Goal: Register for event/course

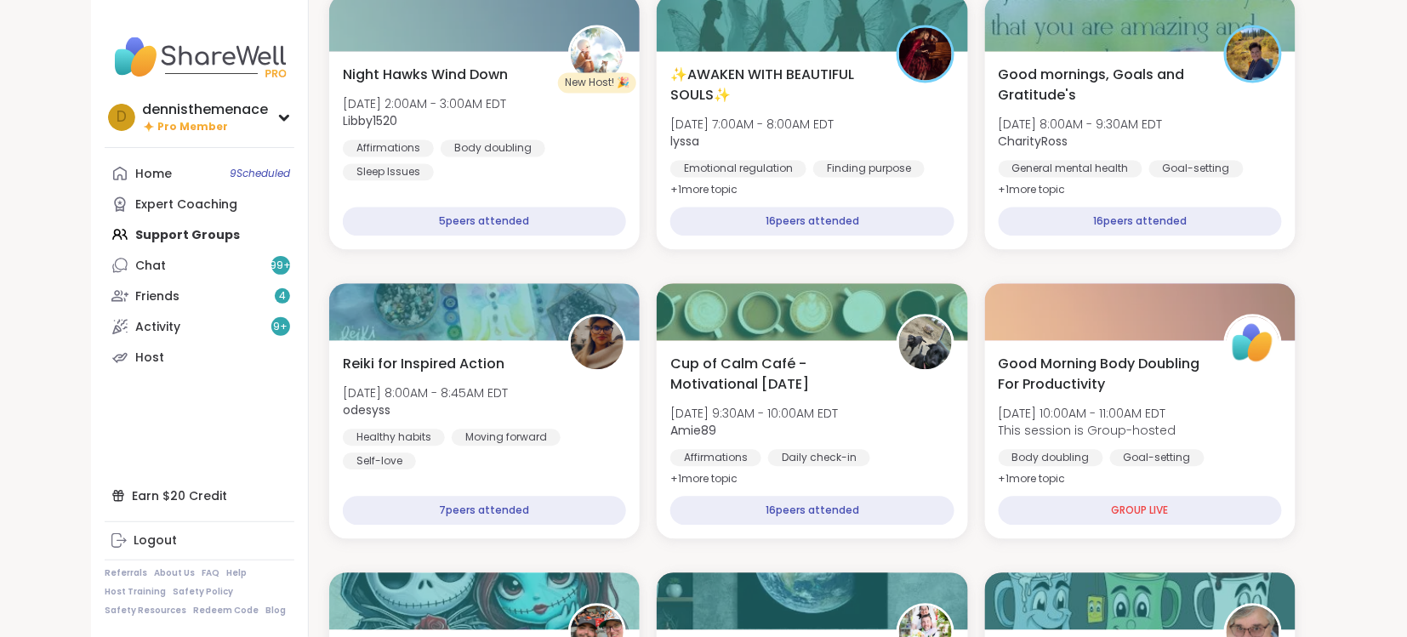
scroll to position [1088, 0]
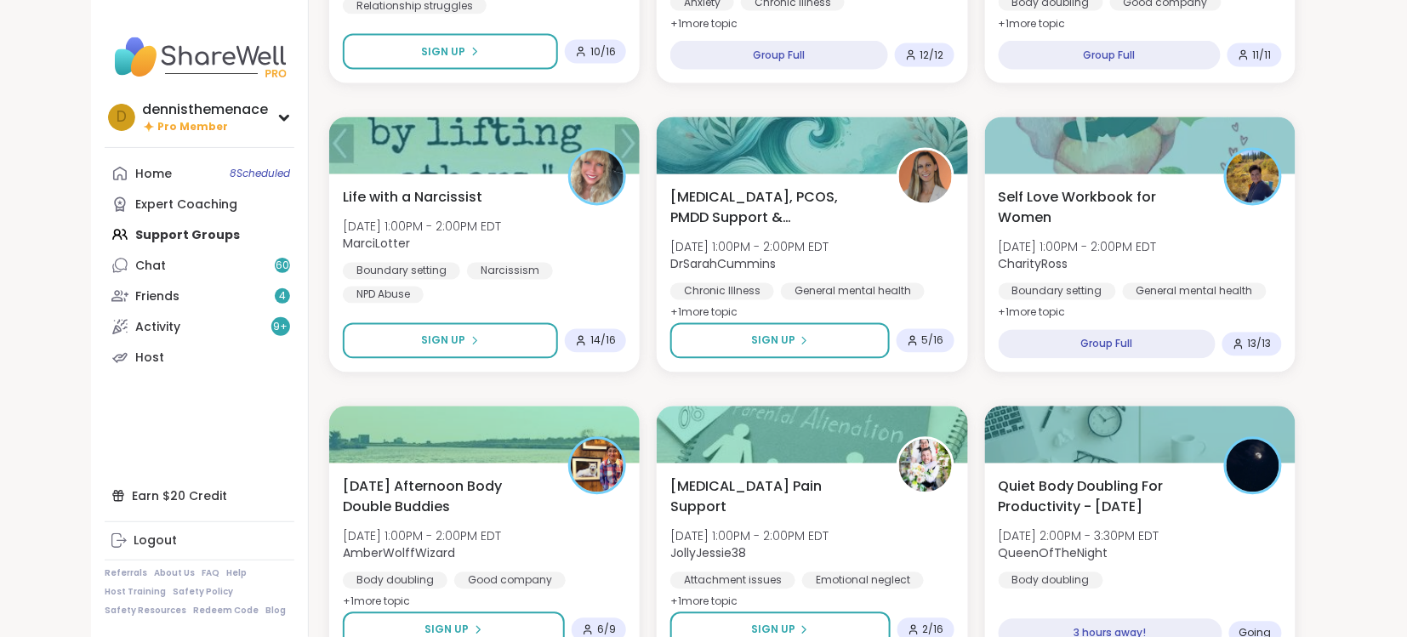
scroll to position [1060, 0]
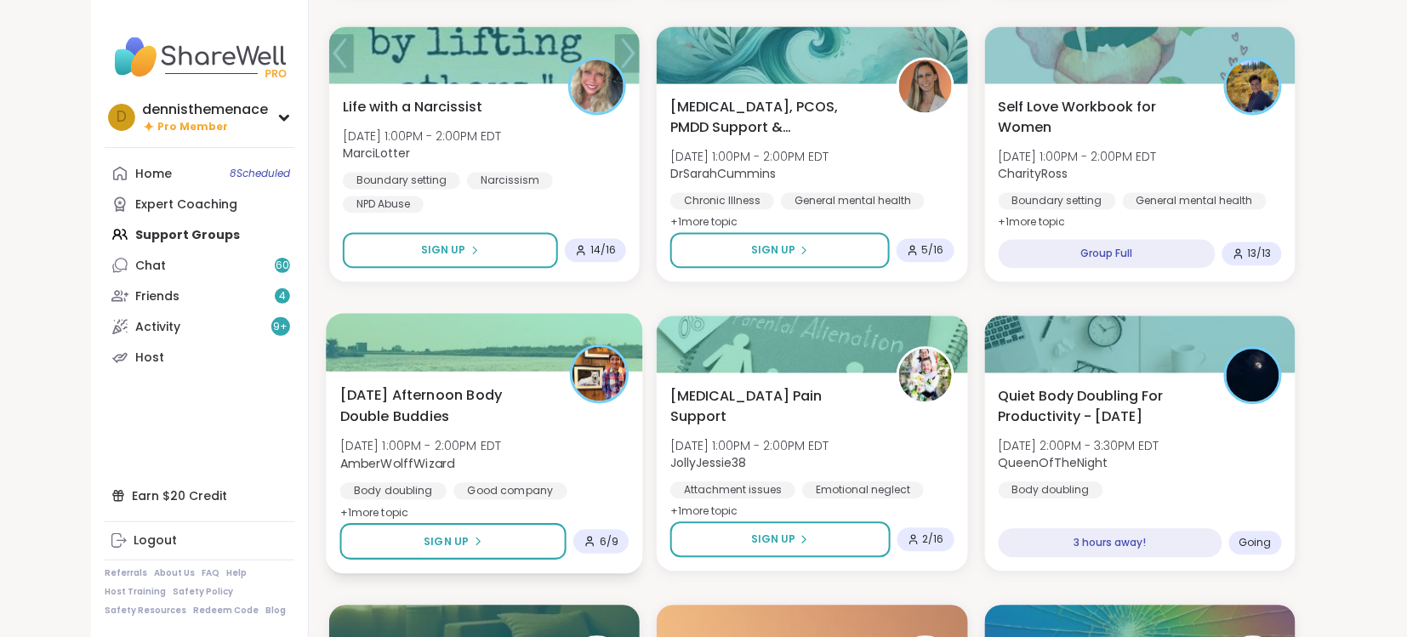
click at [457, 454] on span "AmberWolffWizard" at bounding box center [421, 462] width 162 height 17
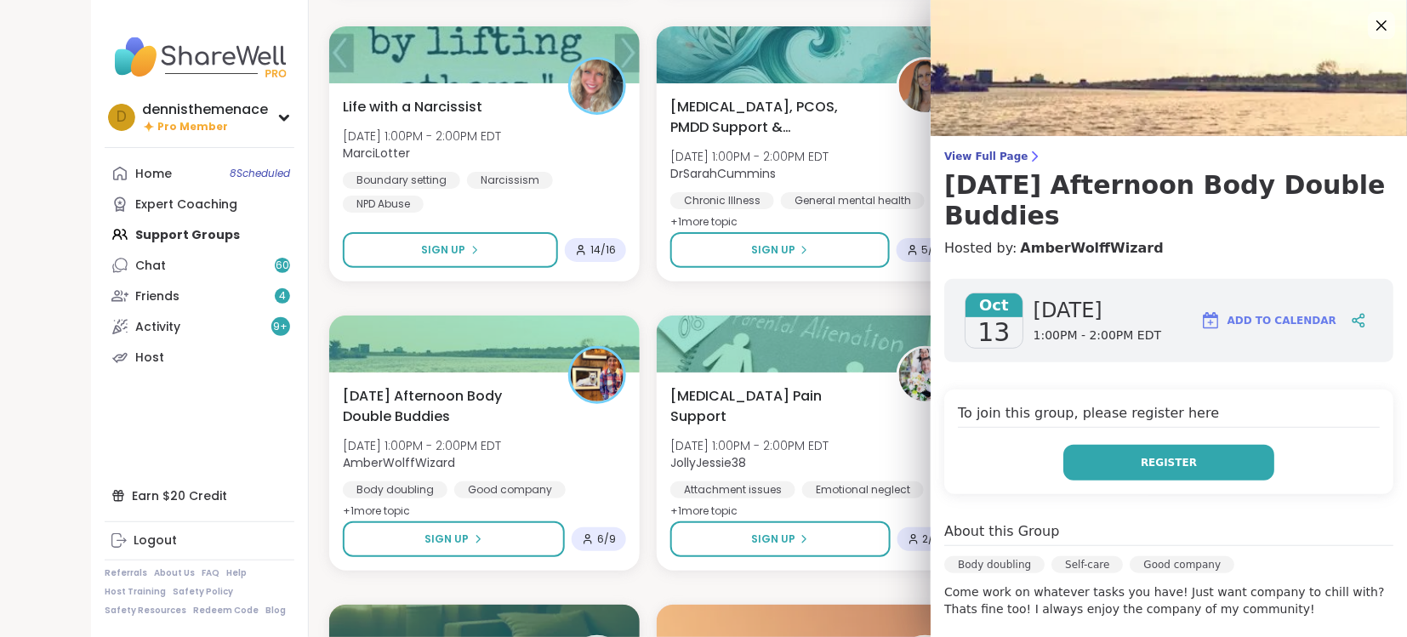
click at [1158, 464] on span "Register" at bounding box center [1169, 462] width 56 height 15
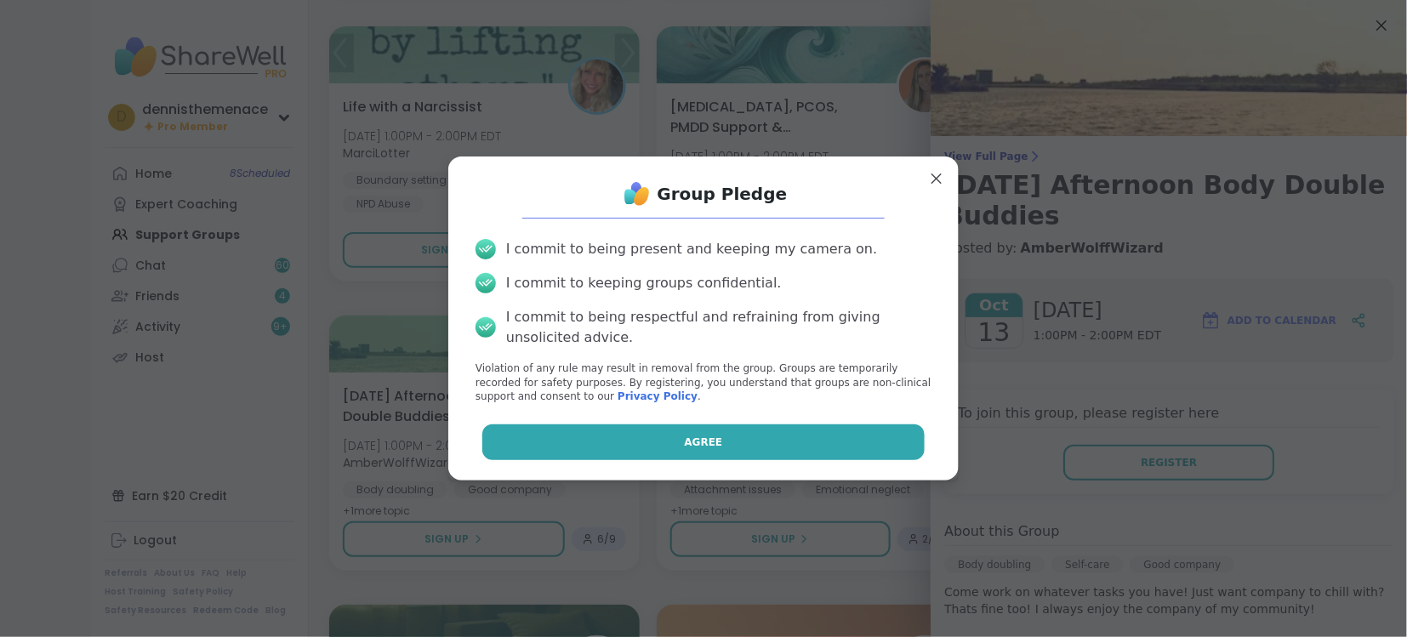
click at [845, 451] on button "Agree" at bounding box center [703, 443] width 443 height 36
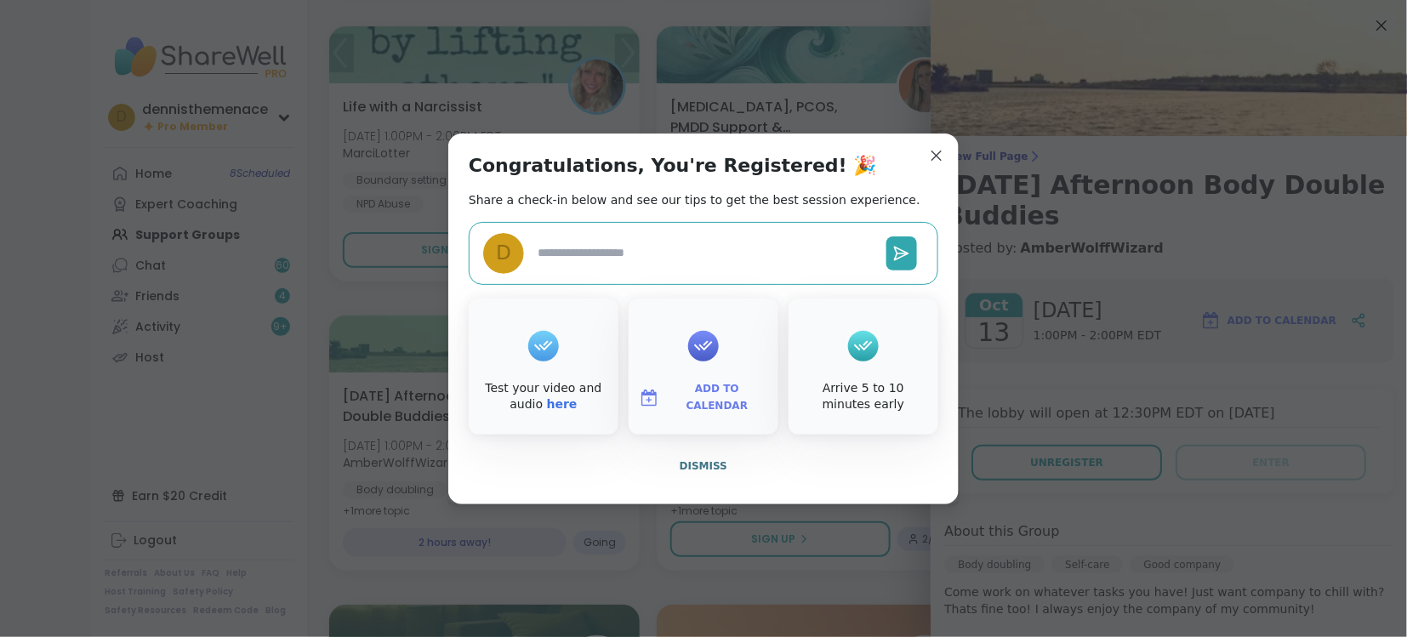
type textarea "*"
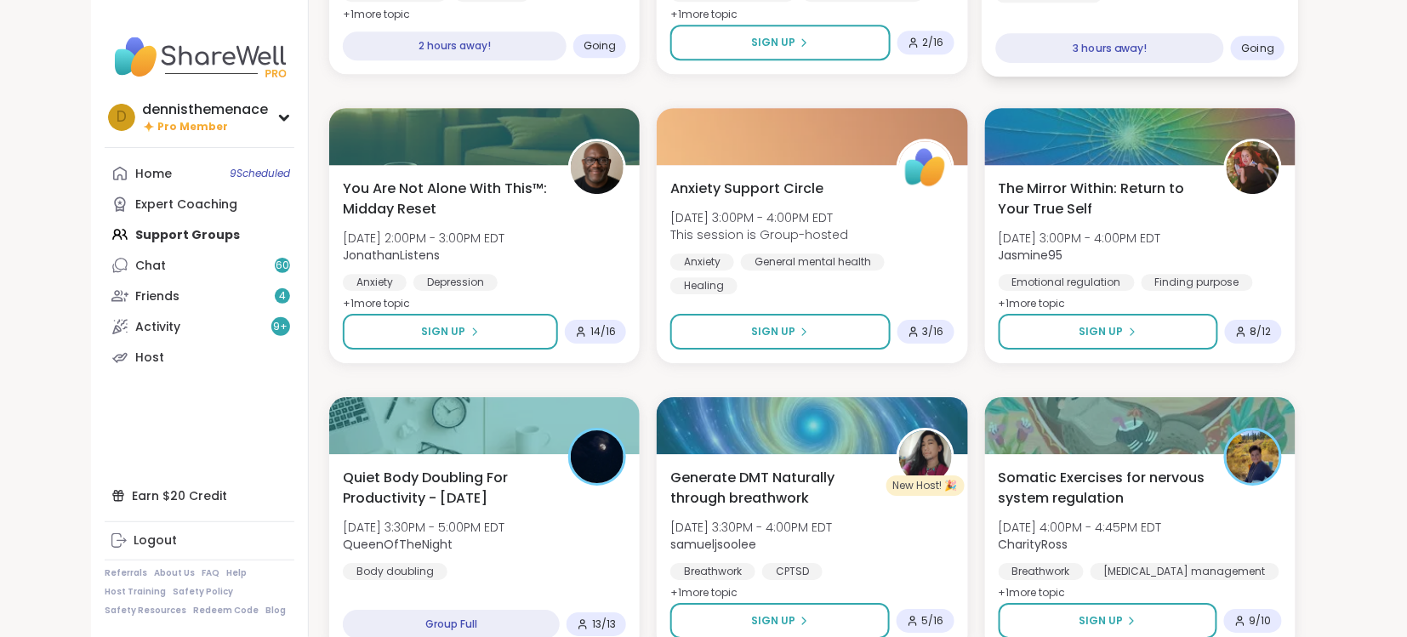
scroll to position [1605, 0]
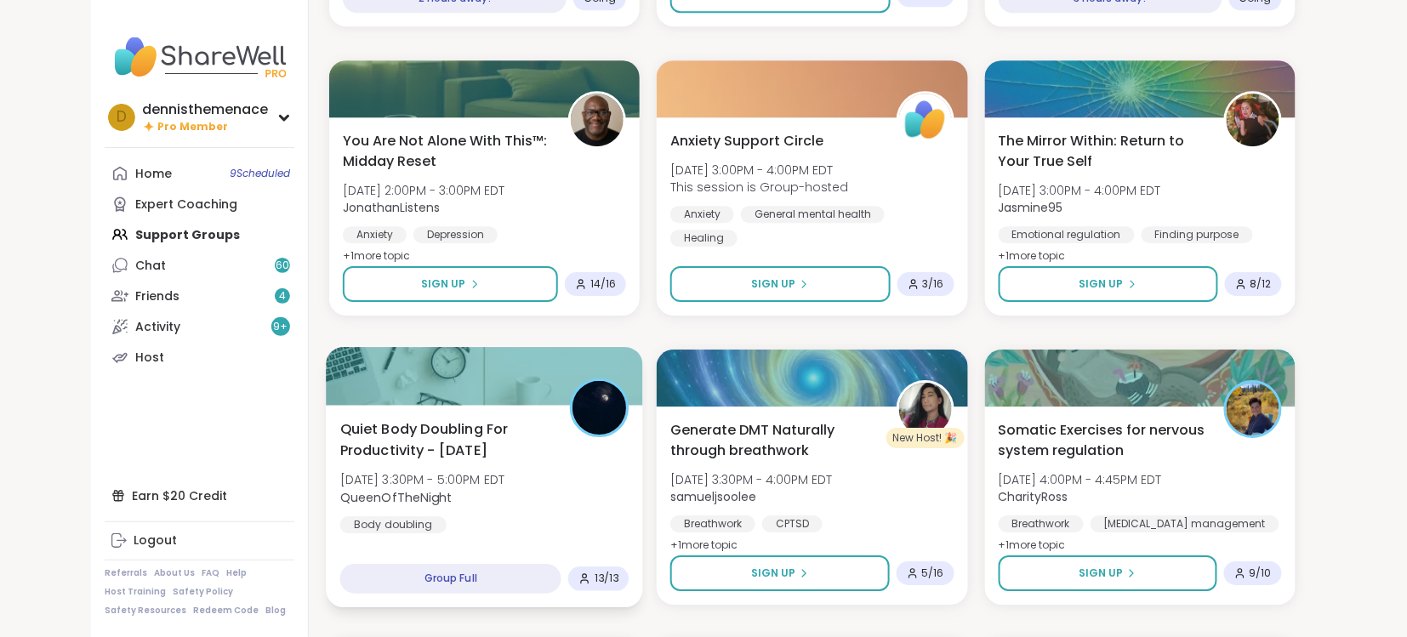
click at [469, 492] on span "QueenOfTheNight" at bounding box center [422, 496] width 165 height 17
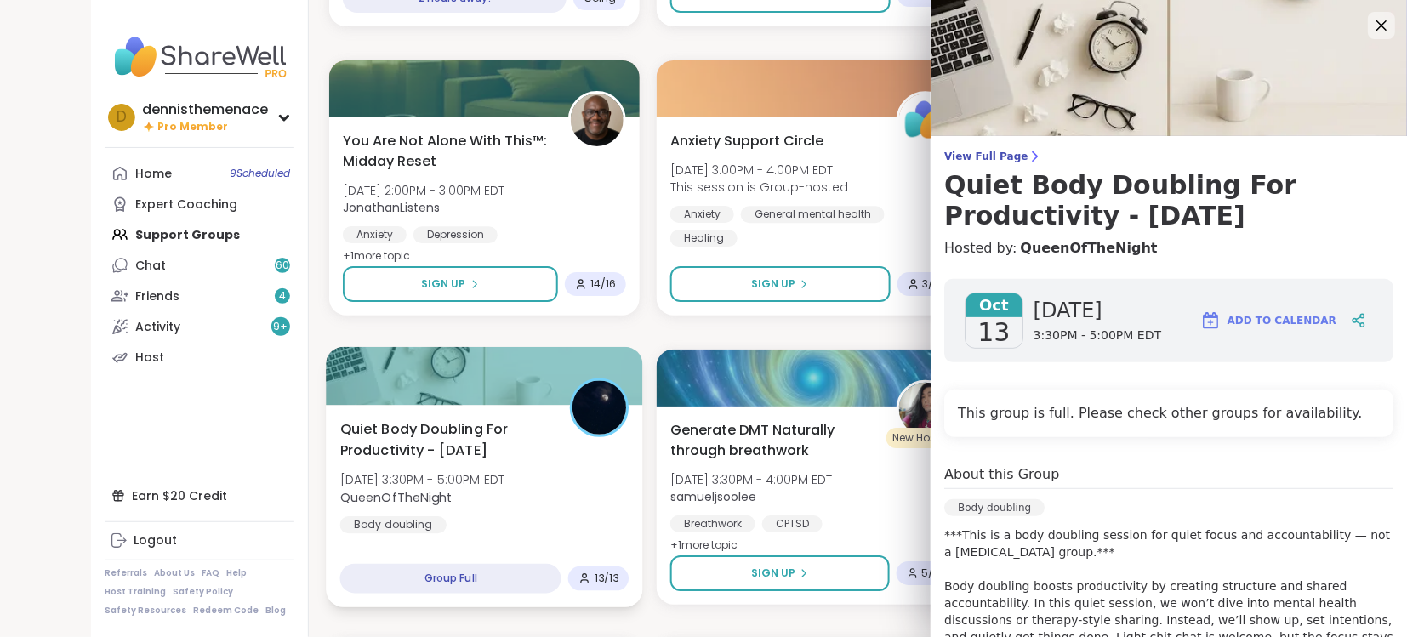
click at [469, 492] on span "QueenOfTheNight" at bounding box center [422, 496] width 165 height 17
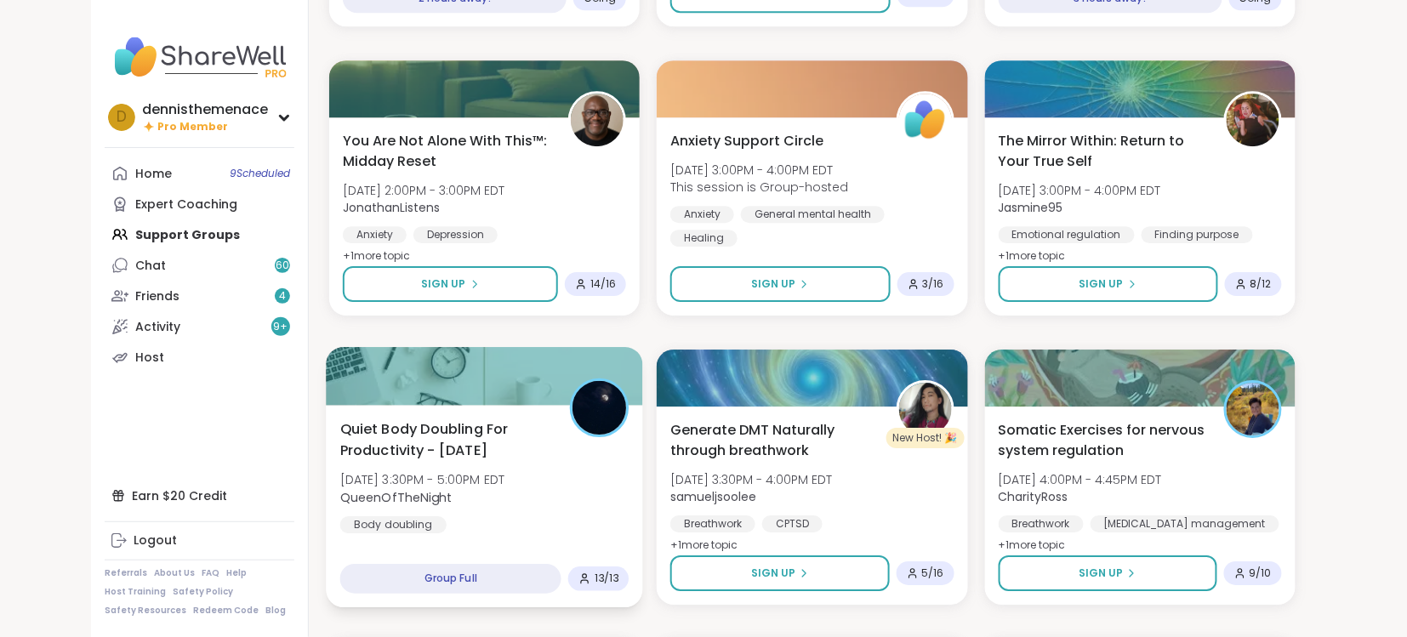
click at [471, 492] on span "QueenOfTheNight" at bounding box center [422, 496] width 165 height 17
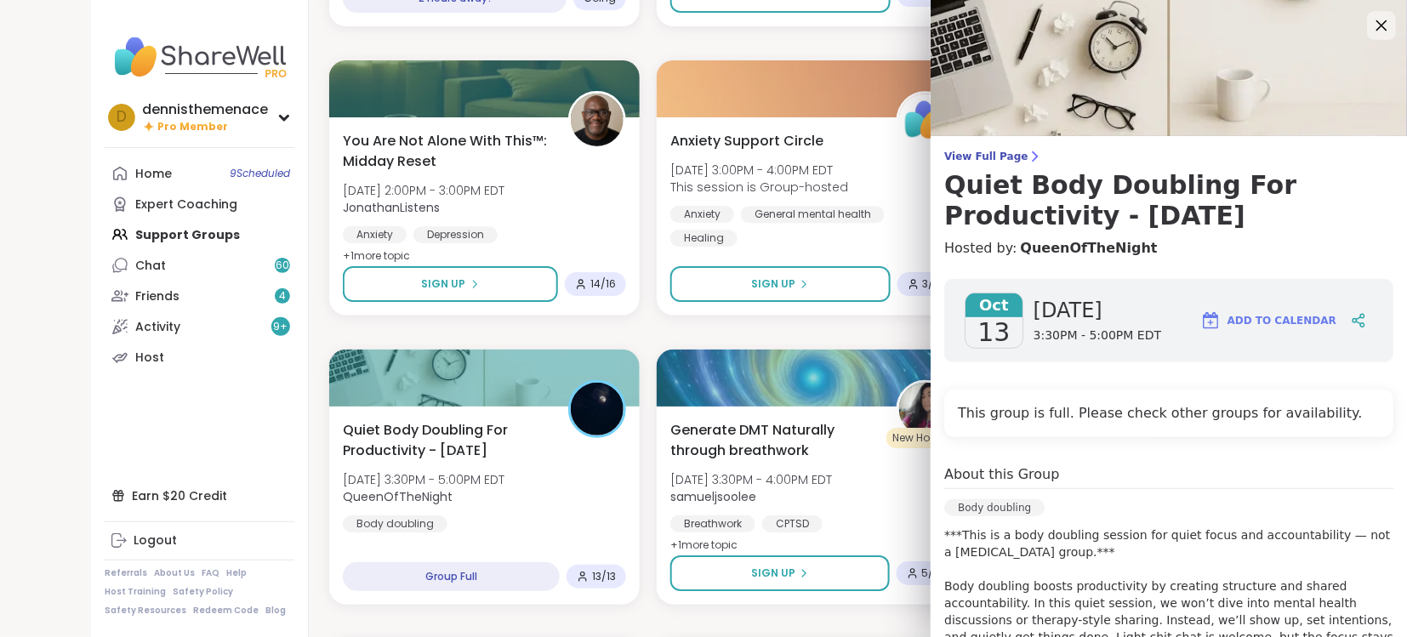
click at [1383, 24] on icon at bounding box center [1381, 24] width 21 height 21
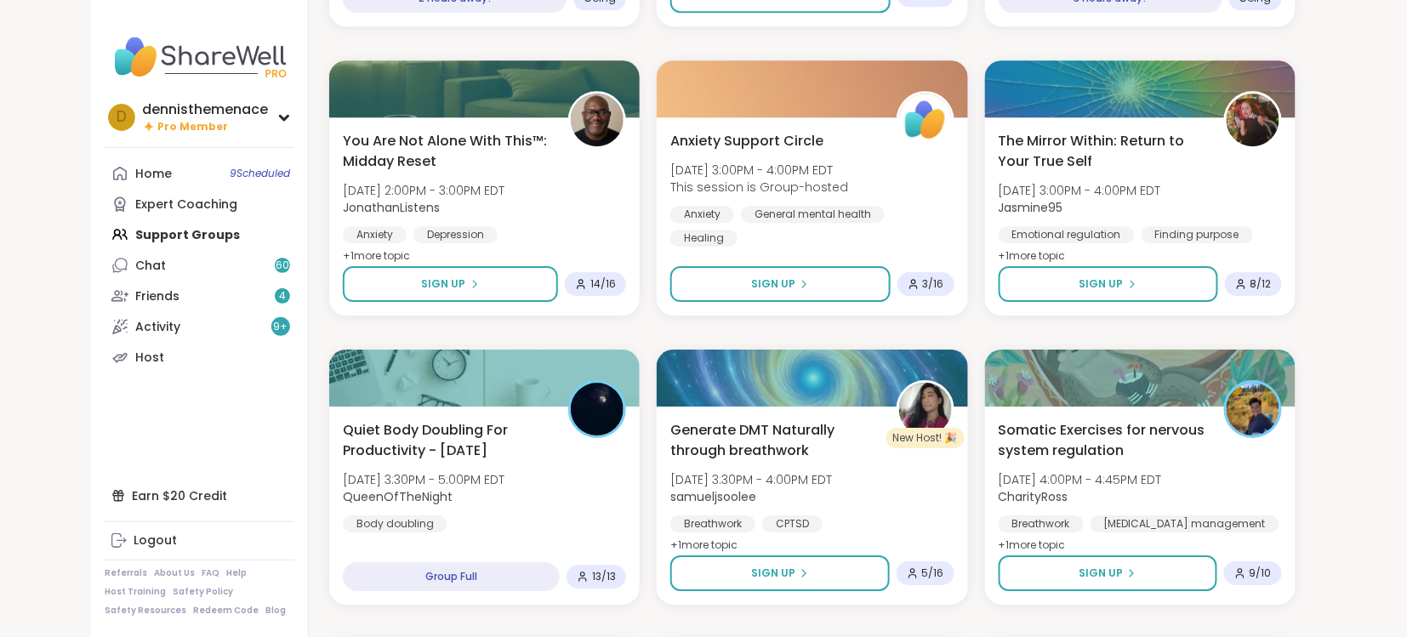
click at [1383, 24] on div "dennisthemenace Pro Member d dennisthemenace Pro Member Profile Membership Sett…" at bounding box center [703, 258] width 1407 height 3726
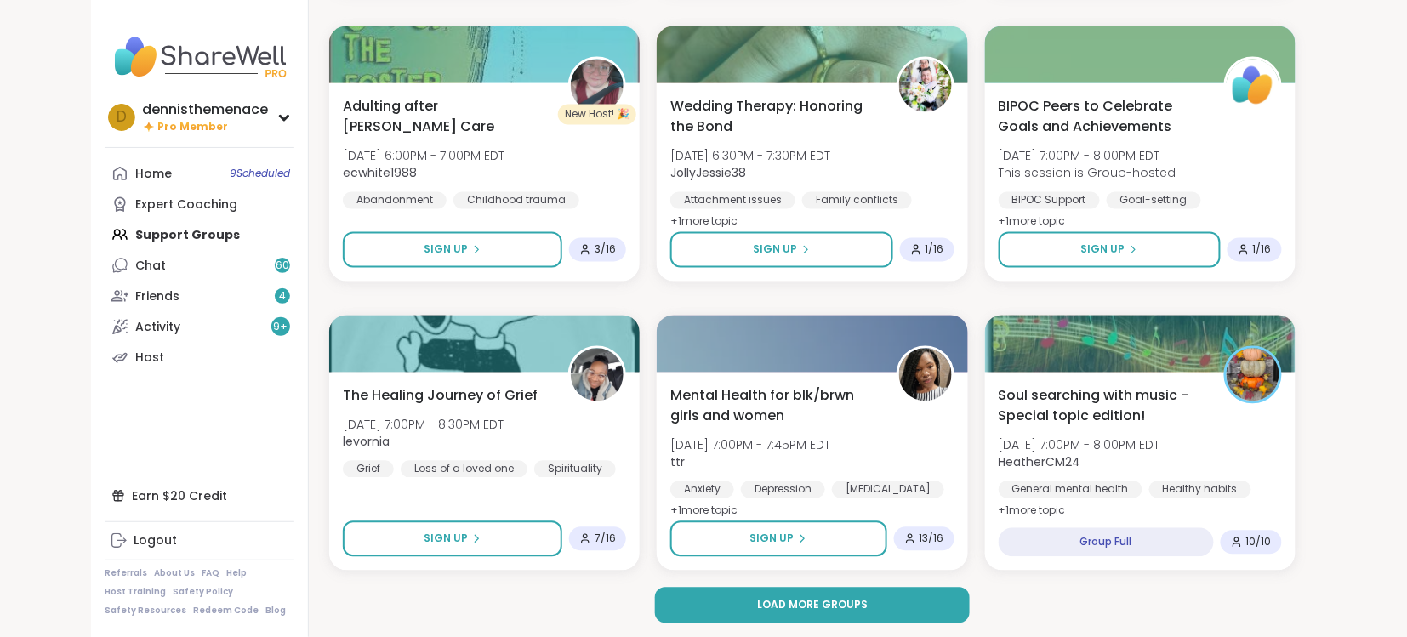
scroll to position [3086, 0]
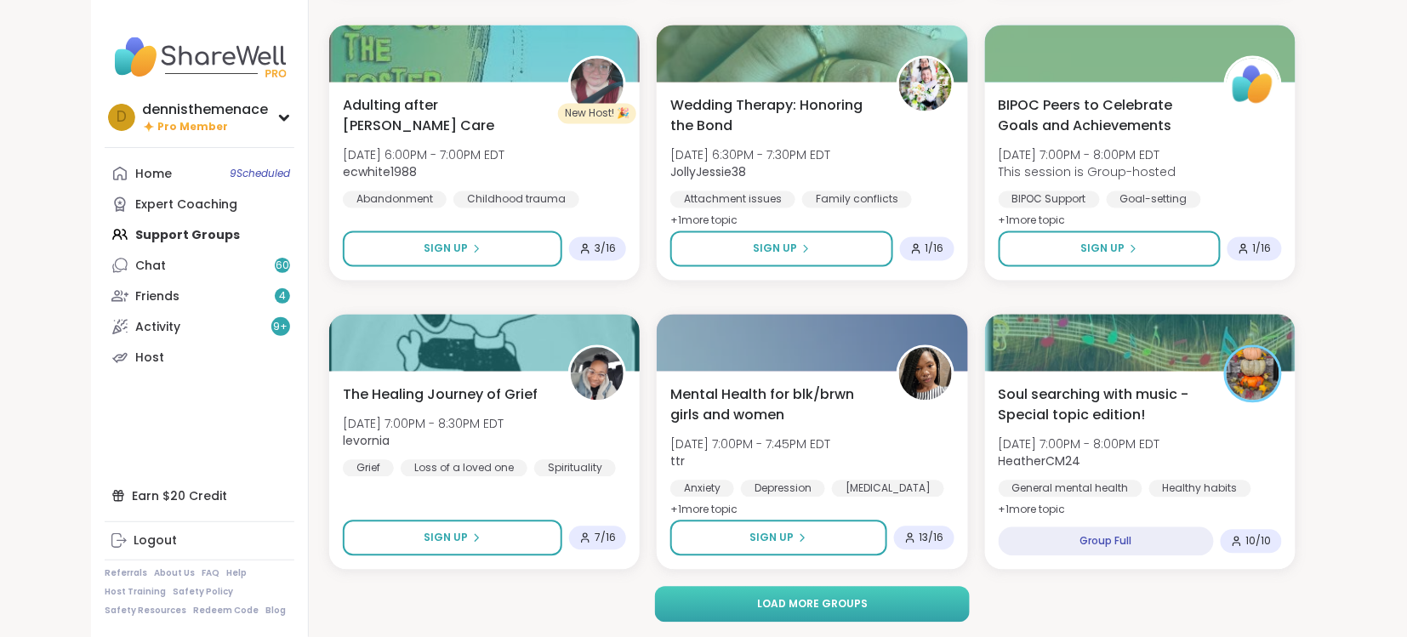
click at [786, 597] on span "Load more groups" at bounding box center [812, 604] width 111 height 15
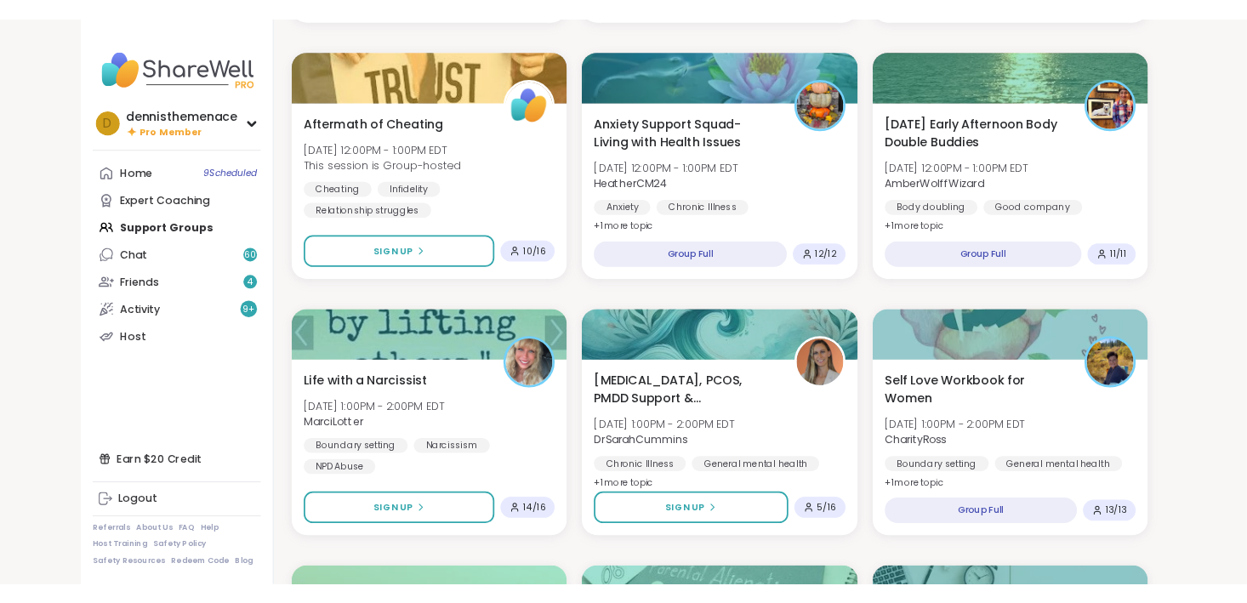
scroll to position [728, 0]
